Goal: Submit feedback/report problem: Submit feedback/report problem

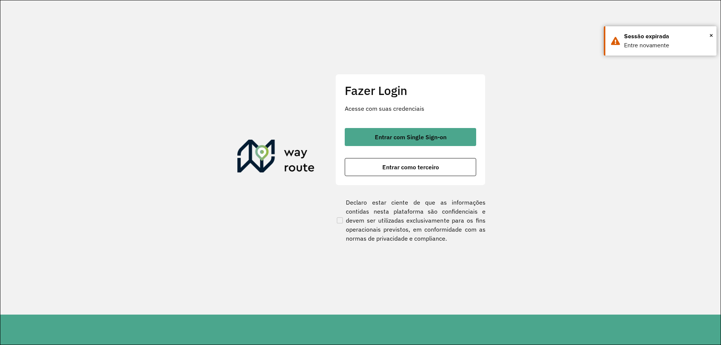
click at [404, 173] on button "Entrar como terceiro" at bounding box center [410, 167] width 131 height 18
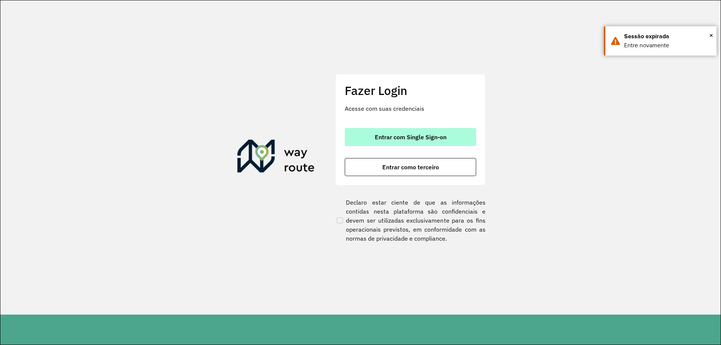
click at [385, 136] on span "Entrar com Single Sign-on" at bounding box center [411, 137] width 72 height 6
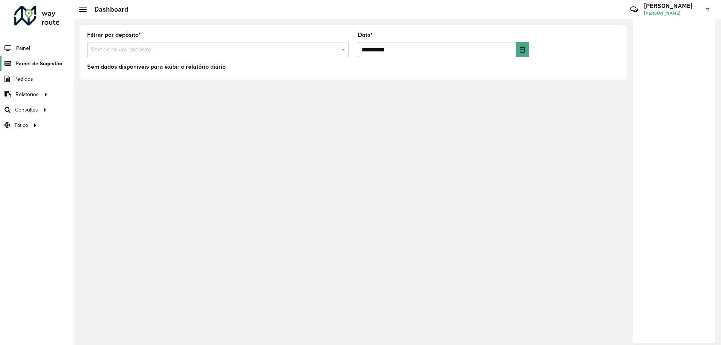
click at [29, 65] on span "Painel de Sugestão" at bounding box center [38, 64] width 47 height 8
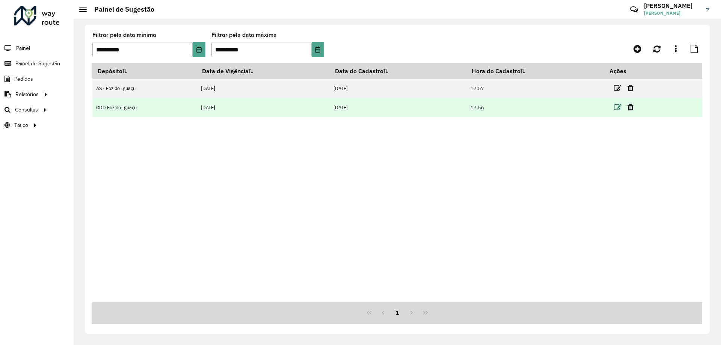
click at [619, 108] on icon at bounding box center [618, 108] width 8 height 8
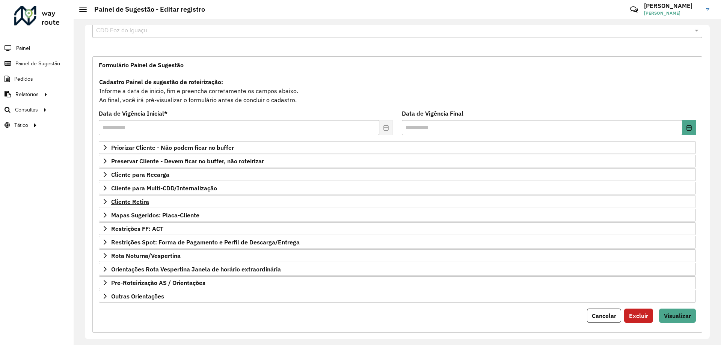
scroll to position [29, 0]
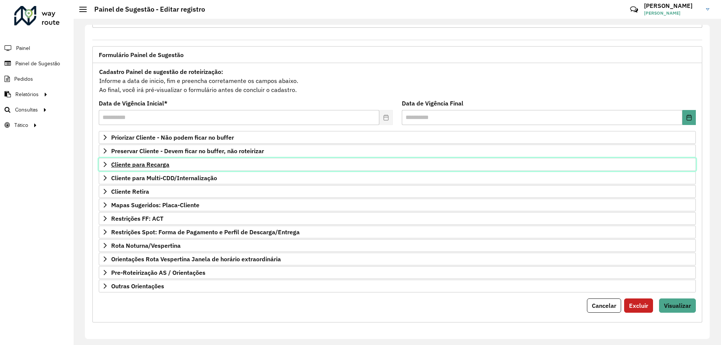
click at [164, 168] on link "Cliente para Recarga" at bounding box center [397, 164] width 597 height 13
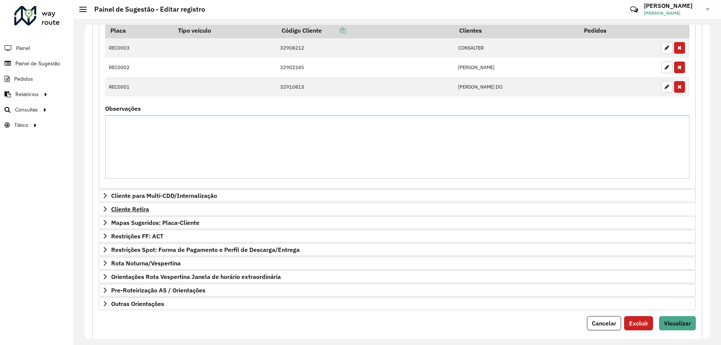
scroll to position [280, 0]
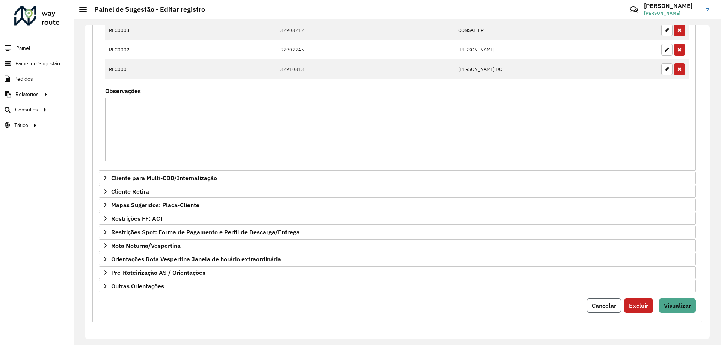
click at [595, 303] on span "Cancelar" at bounding box center [604, 306] width 24 height 8
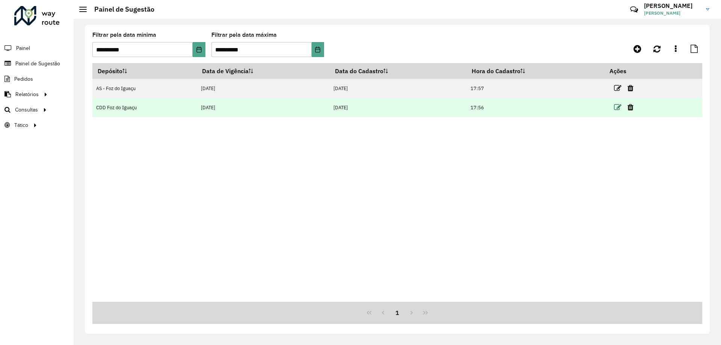
click at [619, 104] on icon at bounding box center [618, 108] width 8 height 8
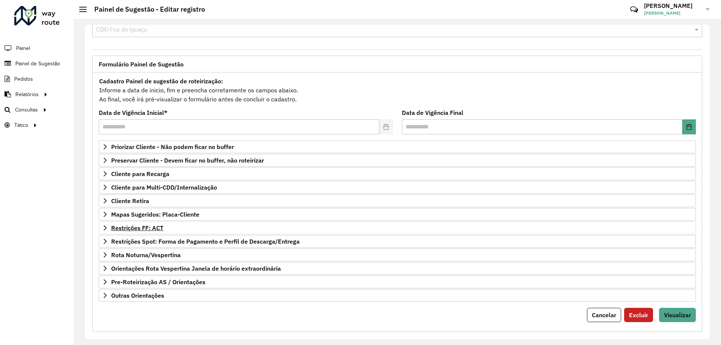
scroll to position [29, 0]
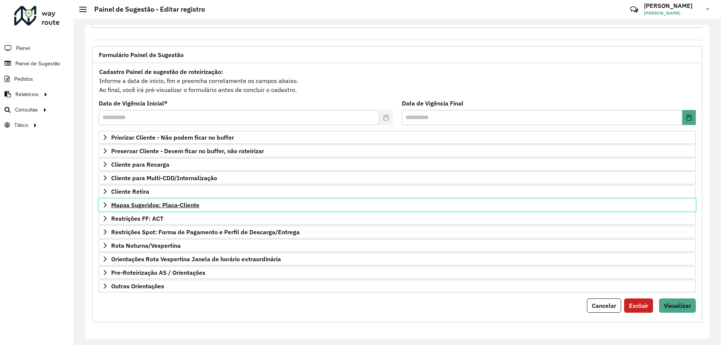
click at [182, 207] on span "Mapas Sugeridos: Placa-Cliente" at bounding box center [155, 205] width 88 height 6
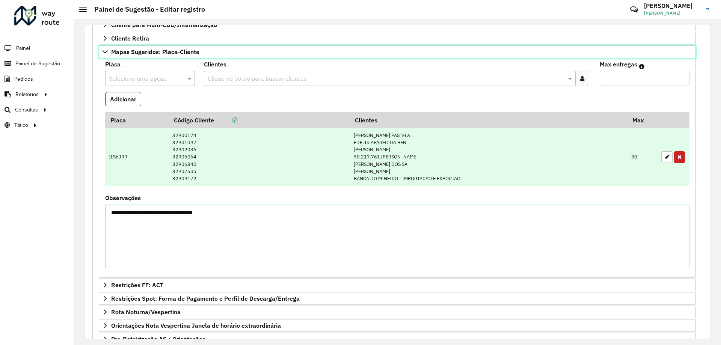
scroll to position [249, 0]
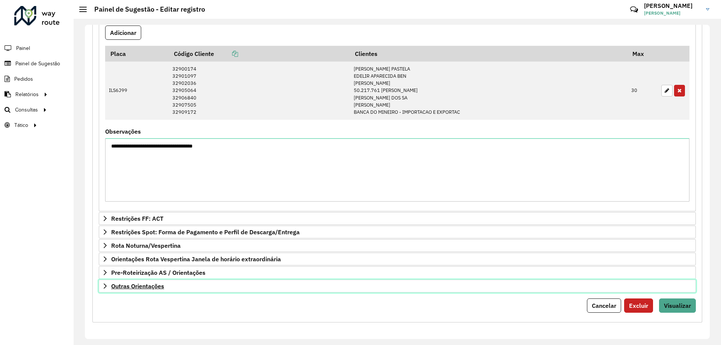
click at [149, 291] on link "Outras Orientações" at bounding box center [397, 286] width 597 height 13
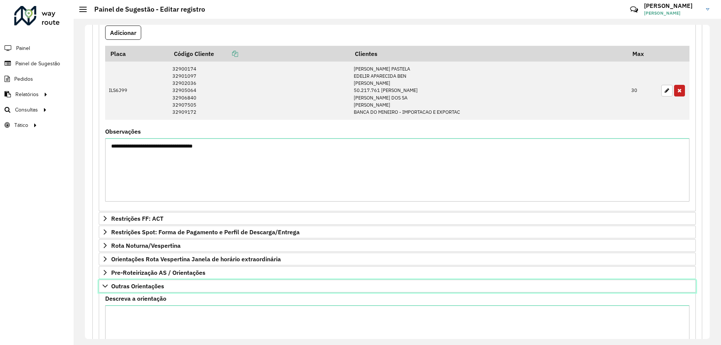
scroll to position [335, 0]
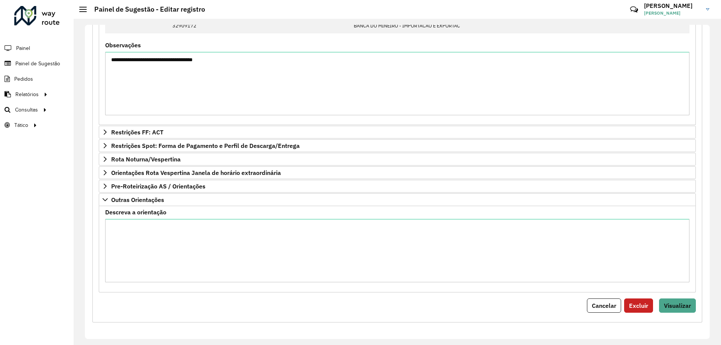
click at [155, 212] on label "Descreva a orientação" at bounding box center [135, 212] width 61 height 9
click at [155, 219] on textarea "Descreva a orientação" at bounding box center [397, 250] width 584 height 63
click at [149, 211] on label "Descreva a orientação" at bounding box center [135, 212] width 61 height 9
click at [149, 219] on textarea "Descreva a orientação" at bounding box center [397, 250] width 584 height 63
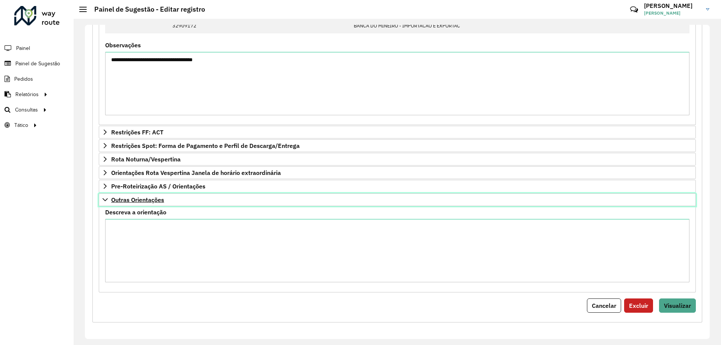
click at [114, 202] on span "Outras Orientações" at bounding box center [137, 200] width 53 height 6
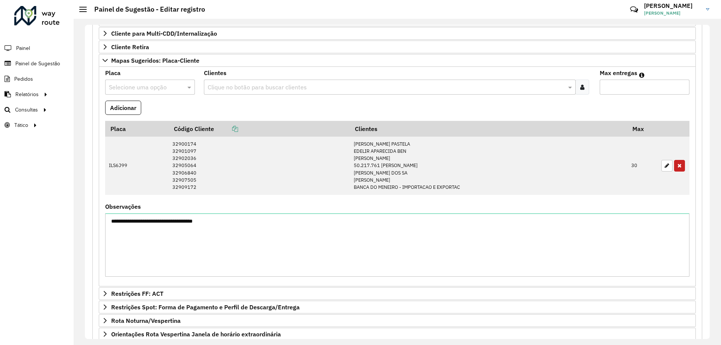
scroll to position [61, 0]
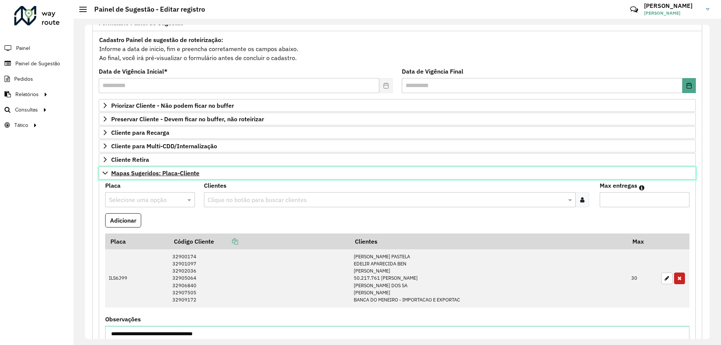
click at [171, 176] on span "Mapas Sugeridos: Placa-Cliente" at bounding box center [155, 173] width 88 height 6
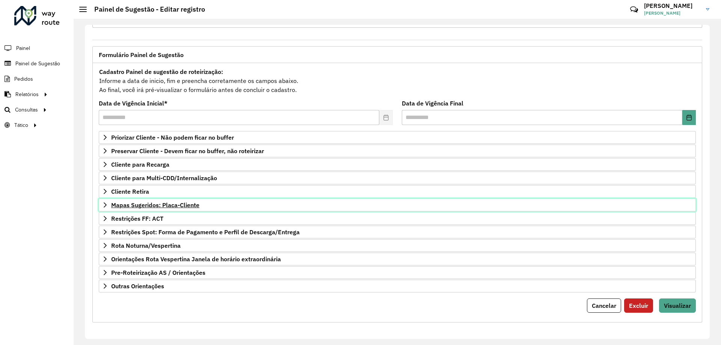
scroll to position [29, 0]
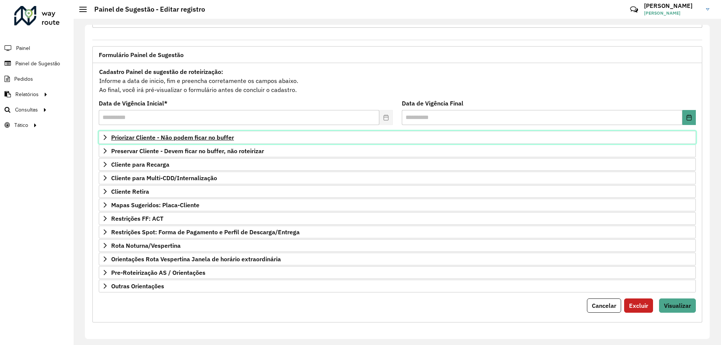
click at [215, 139] on span "Priorizar Cliente - Não podem ficar no buffer" at bounding box center [172, 137] width 123 height 6
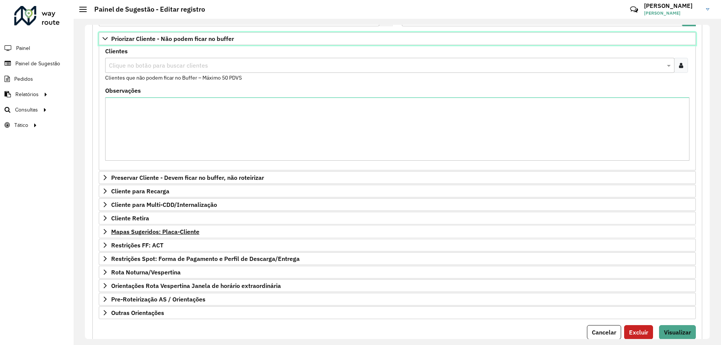
scroll to position [155, 0]
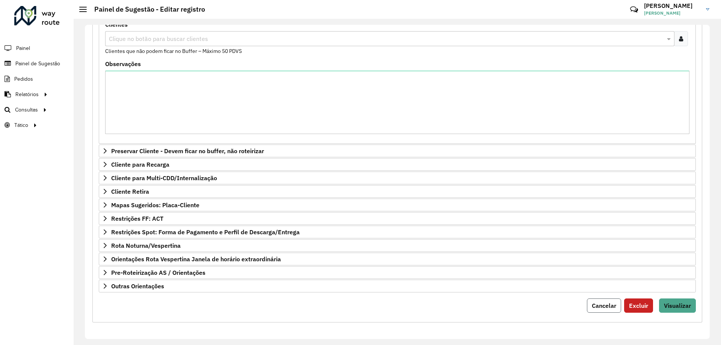
click at [596, 300] on button "Cancelar" at bounding box center [604, 305] width 34 height 14
